Goal: Task Accomplishment & Management: Complete application form

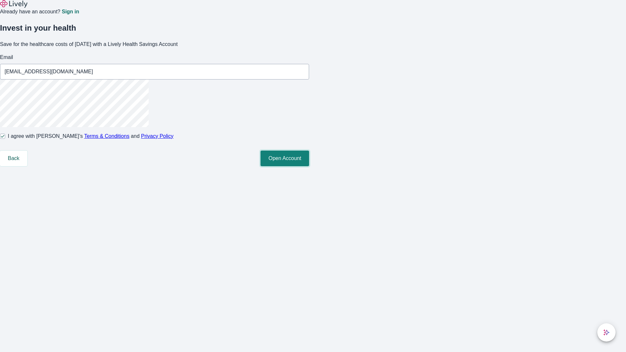
click at [309, 166] on button "Open Account" at bounding box center [285, 159] width 49 height 16
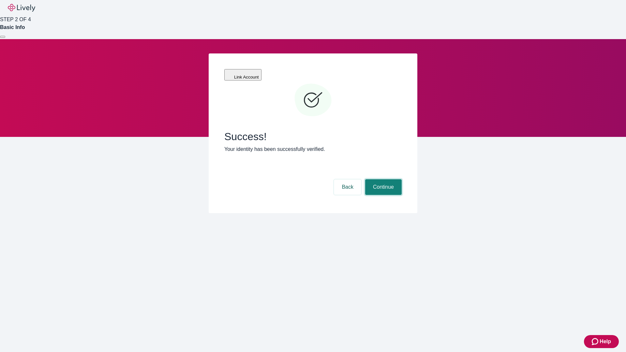
click at [383, 179] on button "Continue" at bounding box center [383, 187] width 37 height 16
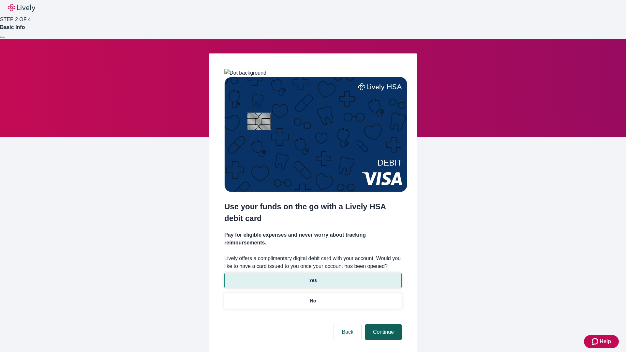
click at [313, 277] on p "Yes" at bounding box center [313, 280] width 8 height 7
click at [383, 325] on button "Continue" at bounding box center [383, 333] width 37 height 16
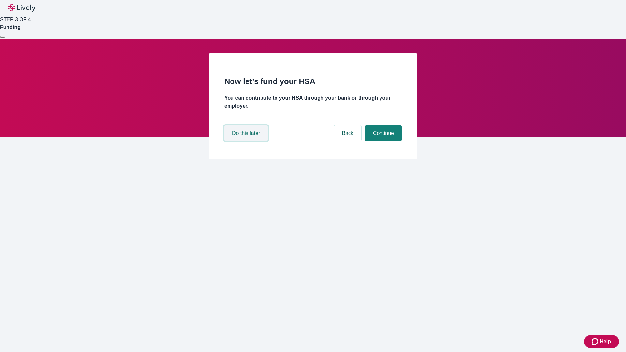
click at [247, 141] on button "Do this later" at bounding box center [245, 134] width 43 height 16
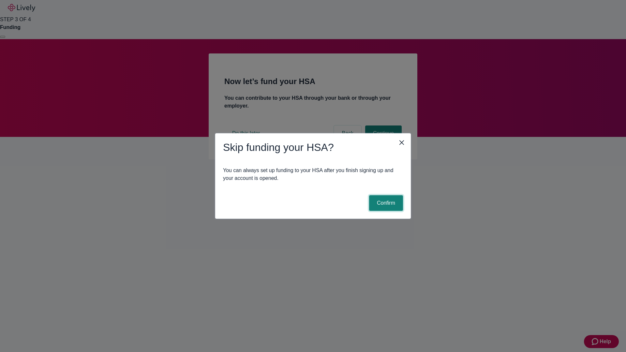
click at [385, 203] on button "Confirm" at bounding box center [386, 203] width 34 height 16
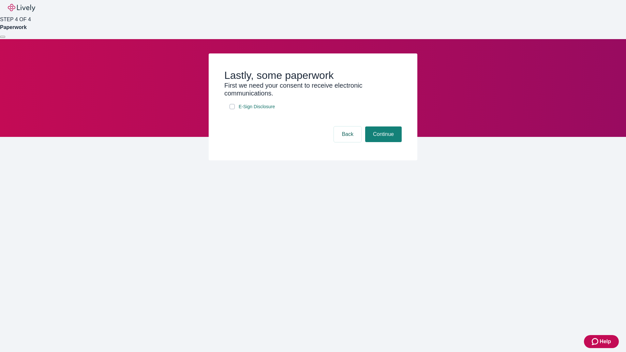
click at [232, 109] on input "E-Sign Disclosure" at bounding box center [232, 106] width 5 height 5
checkbox input "true"
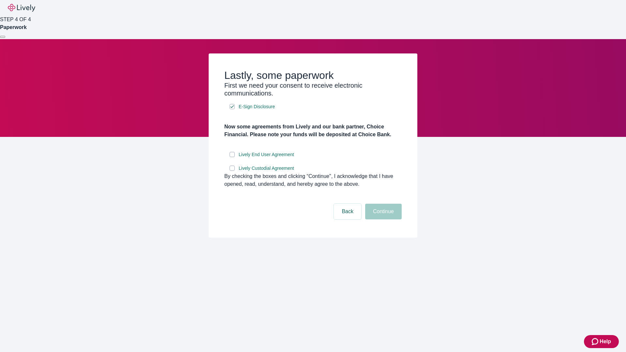
click at [232, 157] on input "Lively End User Agreement" at bounding box center [232, 154] width 5 height 5
checkbox input "true"
click at [232, 171] on input "Lively Custodial Agreement" at bounding box center [232, 168] width 5 height 5
checkbox input "true"
click at [383, 219] on button "Continue" at bounding box center [383, 212] width 37 height 16
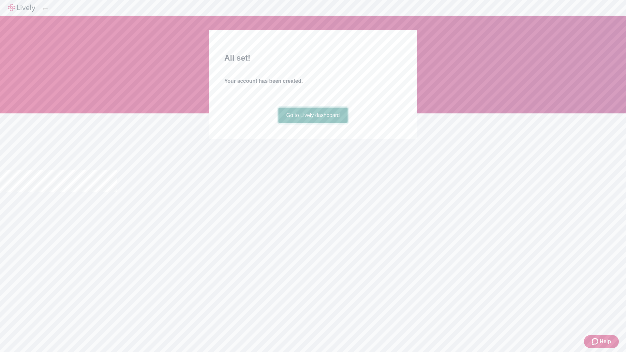
click at [313, 123] on link "Go to Lively dashboard" at bounding box center [313, 116] width 69 height 16
